Goal: Use online tool/utility

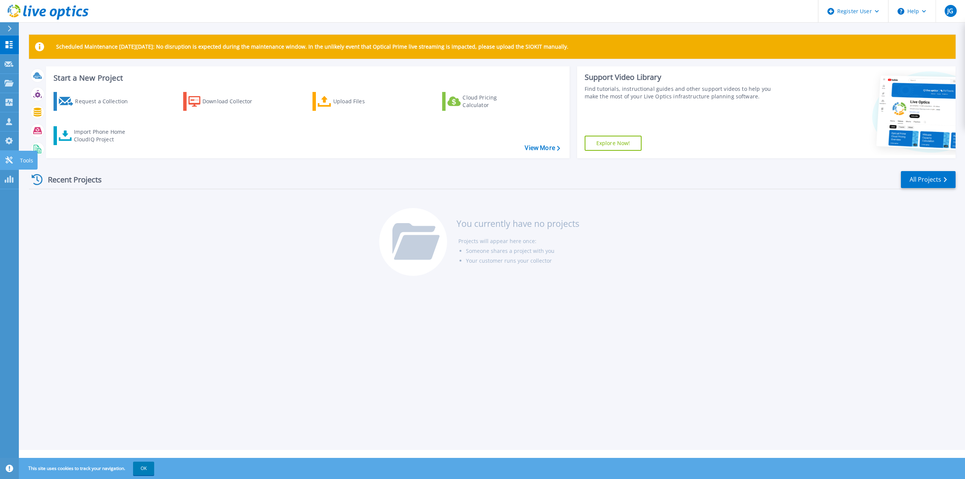
click at [10, 151] on link "Tools Tools" at bounding box center [9, 160] width 19 height 19
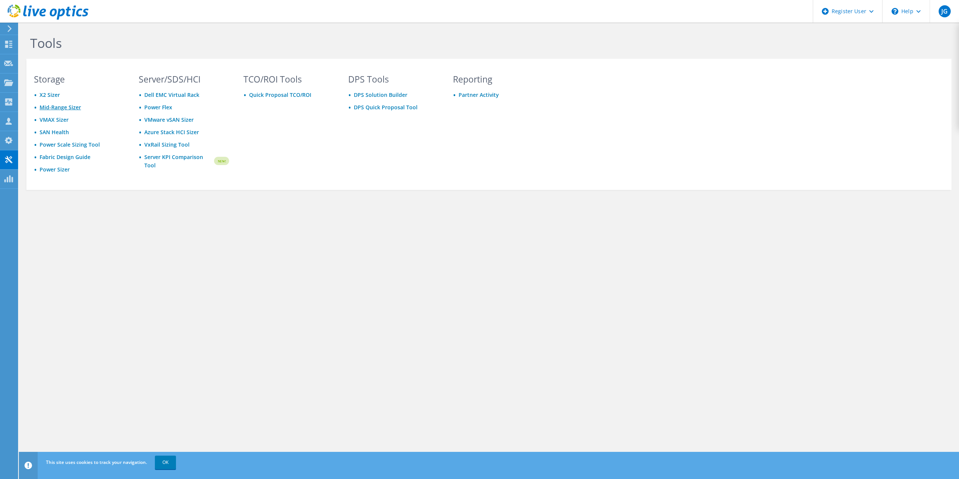
click at [76, 107] on link "Mid-Range Sizer" at bounding box center [60, 107] width 41 height 7
